Goal: Register for event/course

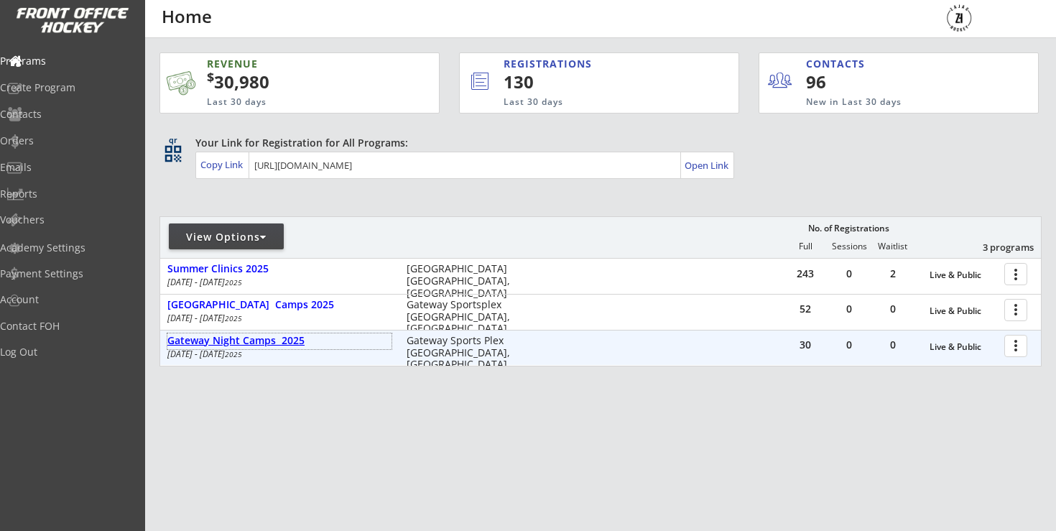
click at [222, 343] on div "Gateway Night Camps 2025" at bounding box center [279, 341] width 224 height 12
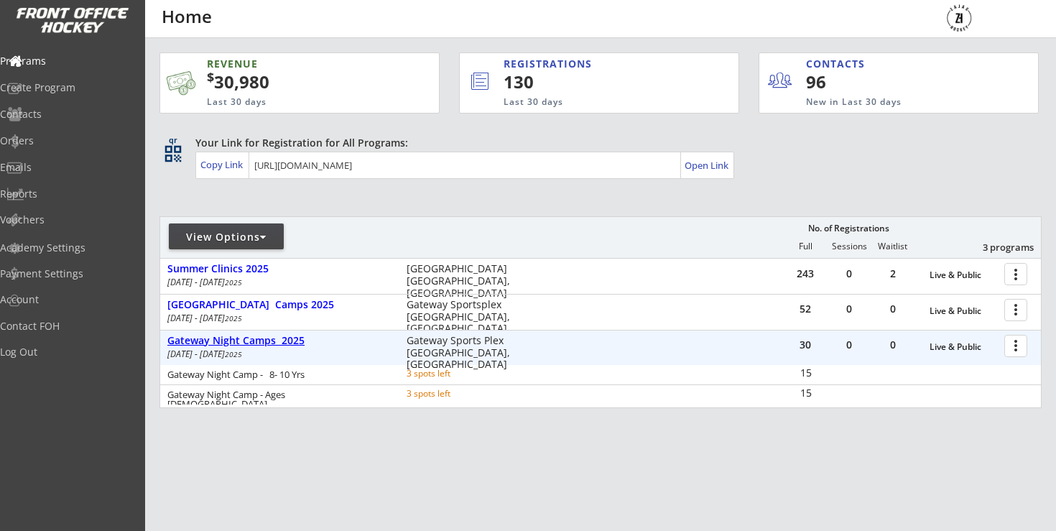
click at [222, 343] on div "Gateway Night Camps 2025" at bounding box center [279, 341] width 224 height 12
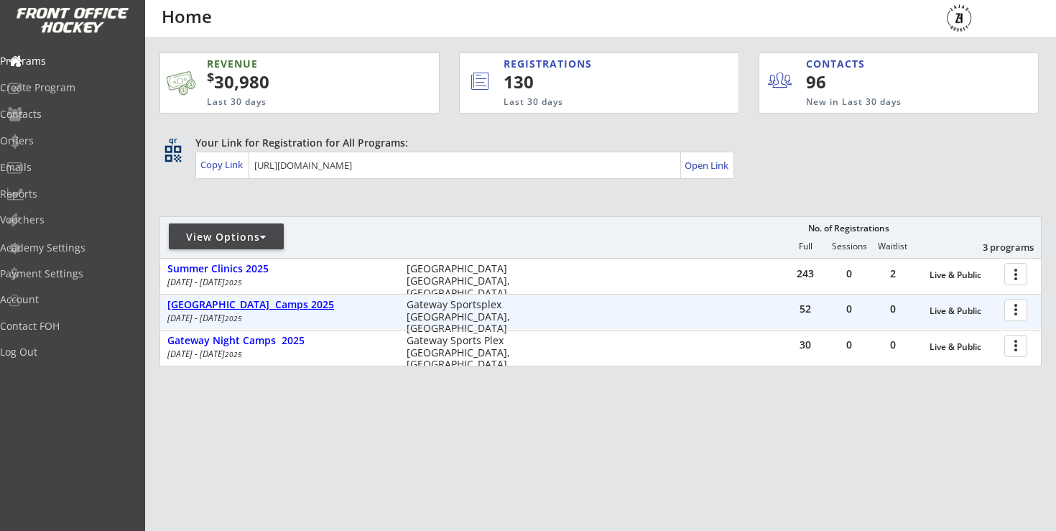
click at [252, 296] on div "52 0 0 Live & Public more_vert Gateway Arena Camps 2025 Aug 25 - Aug 28 2025 Ga…" at bounding box center [600, 311] width 881 height 34
click at [251, 299] on div "[GEOGRAPHIC_DATA] Camps 2025" at bounding box center [279, 305] width 224 height 12
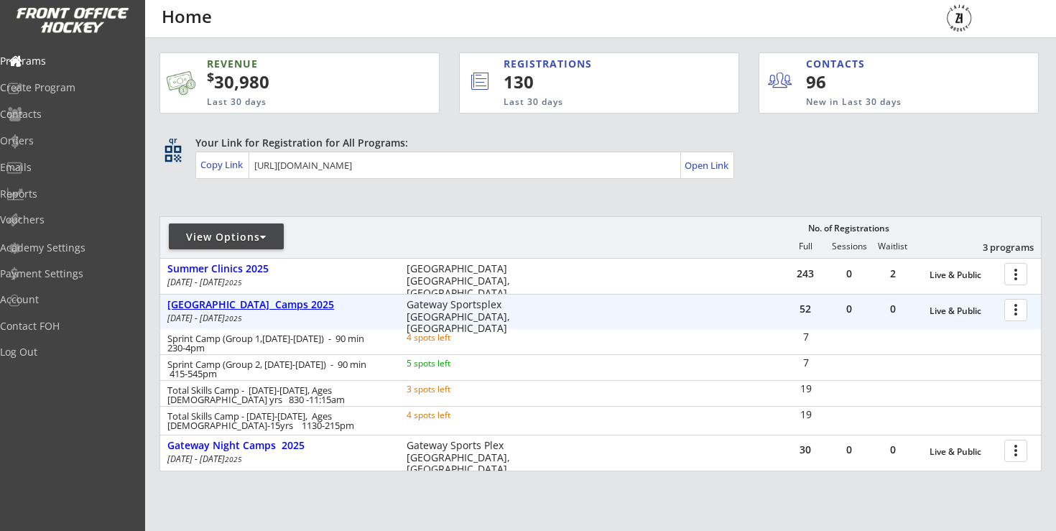
click at [251, 299] on div "[GEOGRAPHIC_DATA] Camps 2025" at bounding box center [279, 305] width 224 height 12
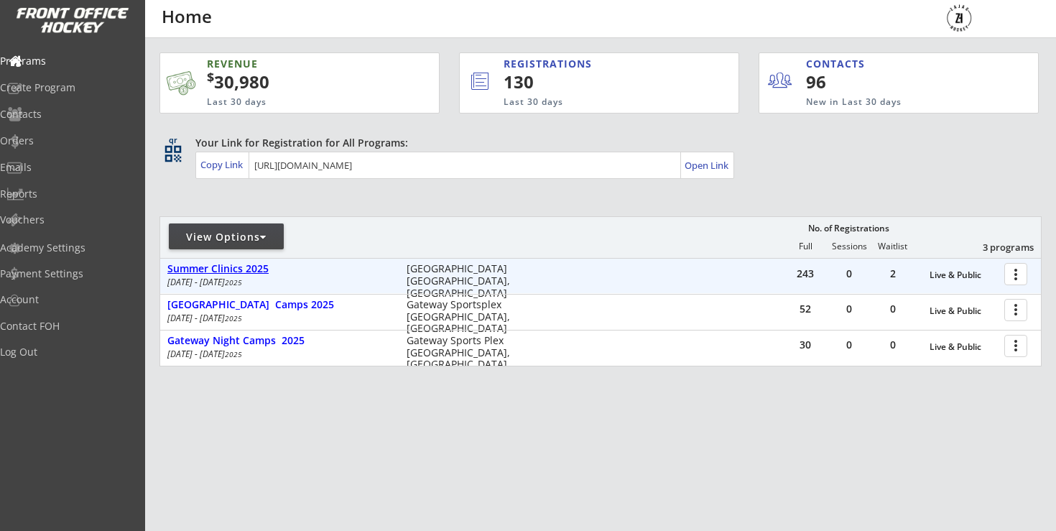
click at [254, 272] on div "Summer Clinics 2025" at bounding box center [279, 269] width 224 height 12
